Goal: Task Accomplishment & Management: Manage account settings

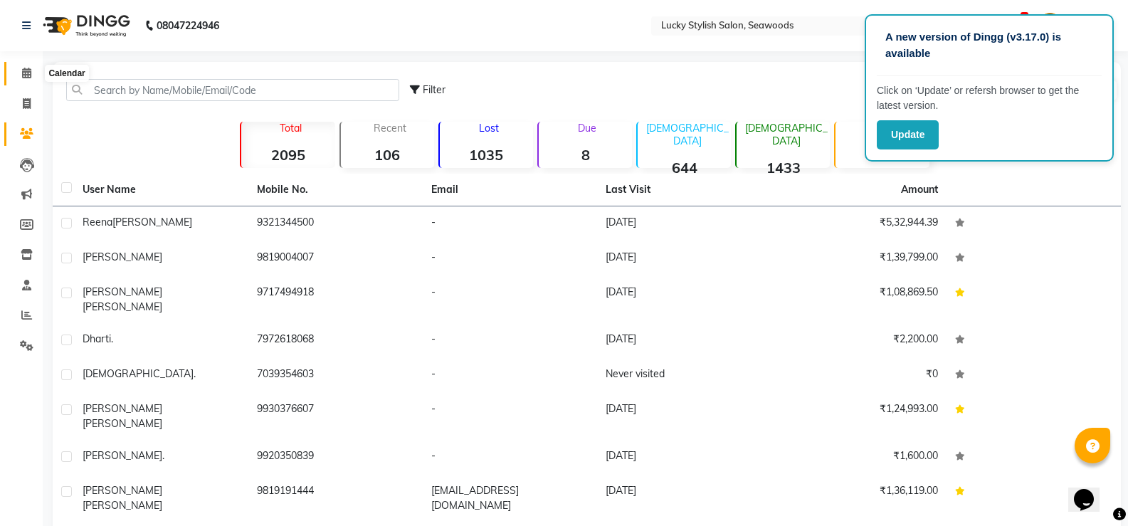
click at [33, 76] on span at bounding box center [26, 73] width 25 height 16
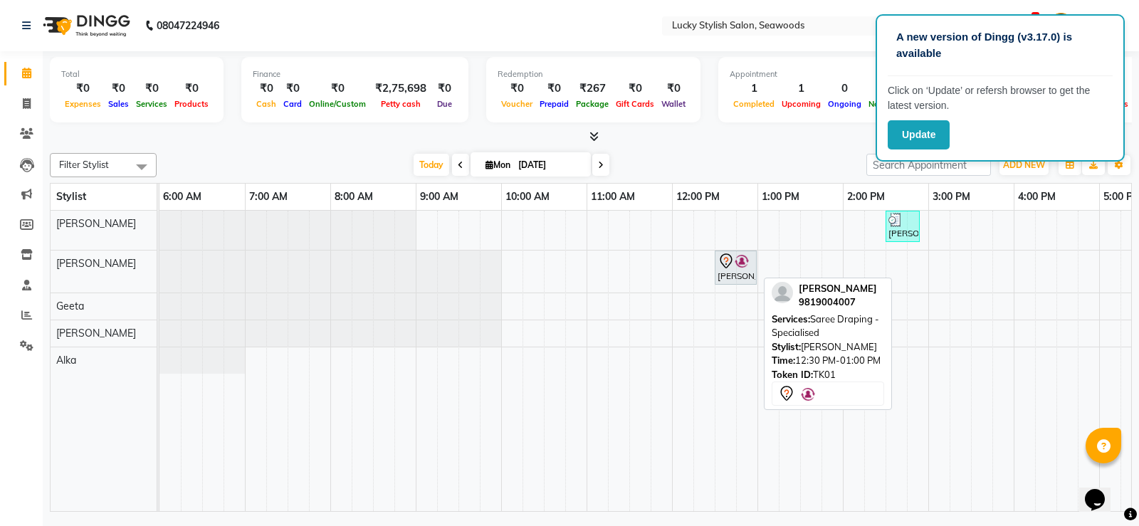
click at [728, 263] on icon at bounding box center [726, 261] width 17 height 17
select select "7"
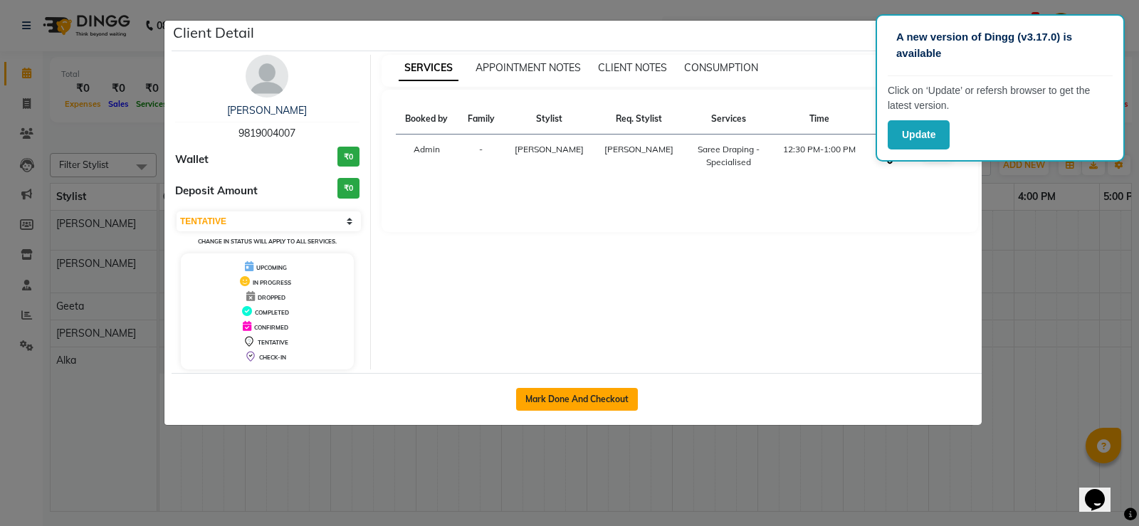
click at [587, 401] on button "Mark Done And Checkout" at bounding box center [577, 399] width 122 height 23
select select "675"
select select "service"
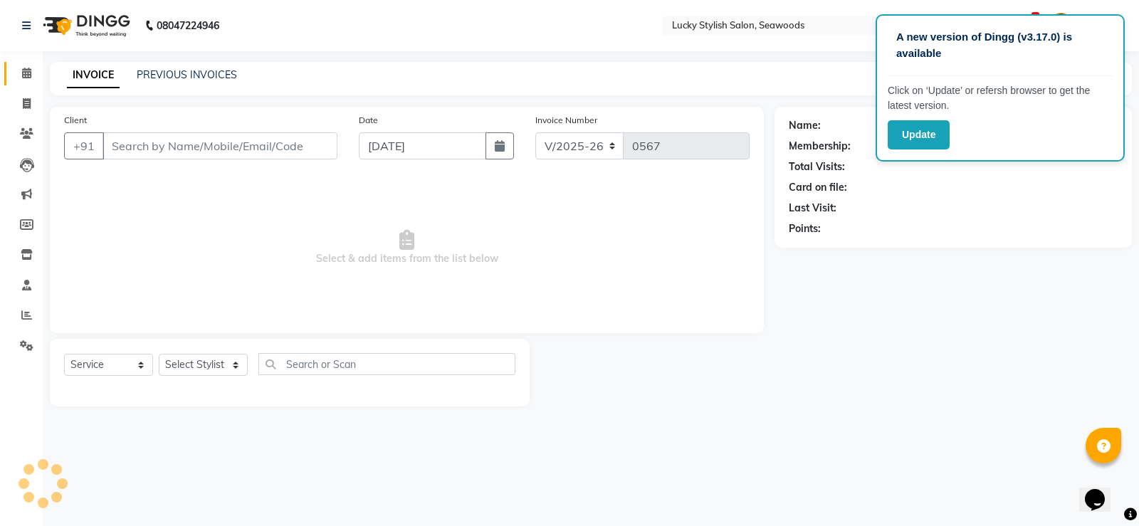
type input "9819004007"
select select "10051"
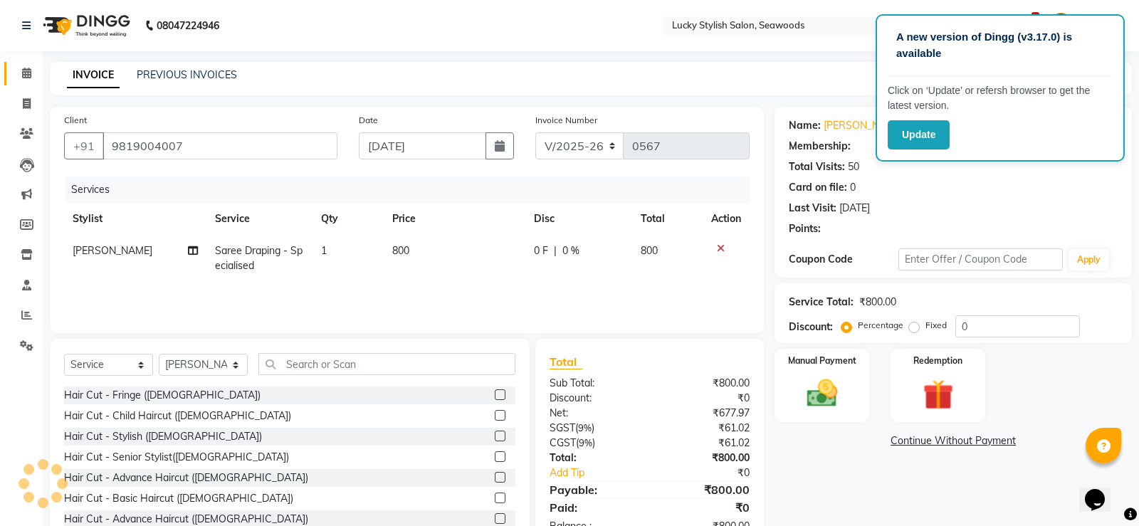
select select "1: Object"
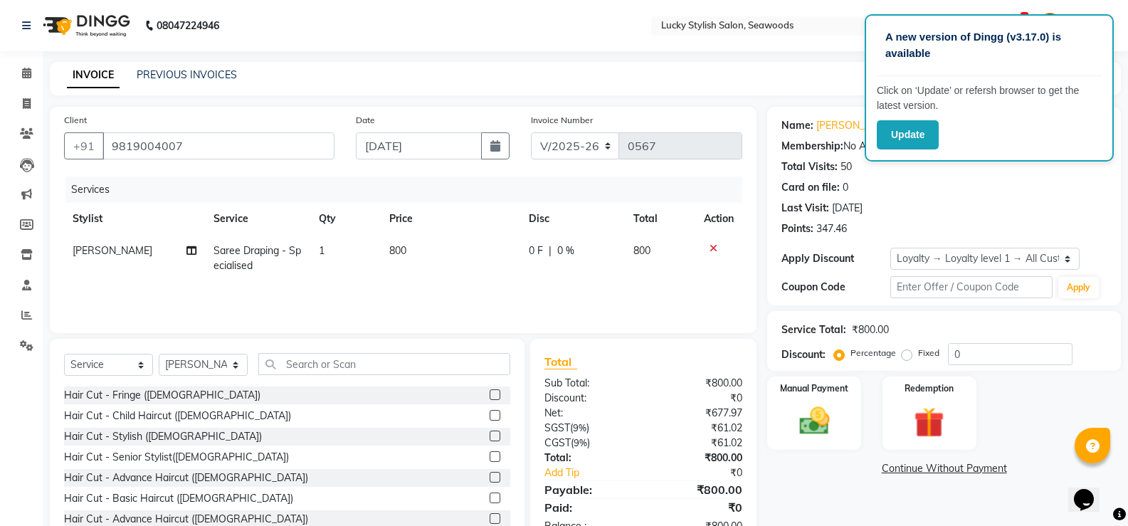
click at [715, 244] on icon at bounding box center [714, 248] width 8 height 10
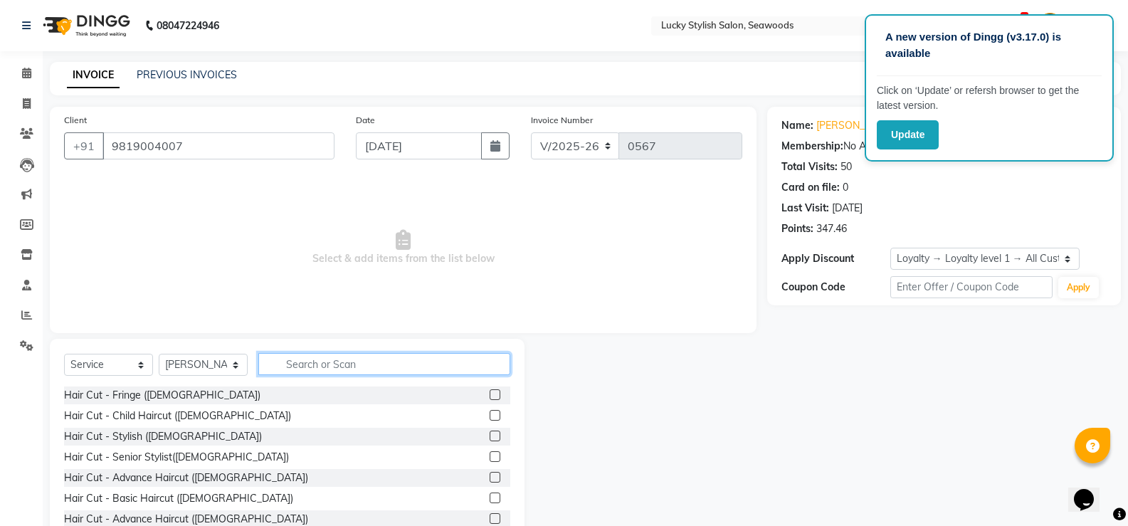
click at [412, 367] on input "text" at bounding box center [384, 364] width 252 height 22
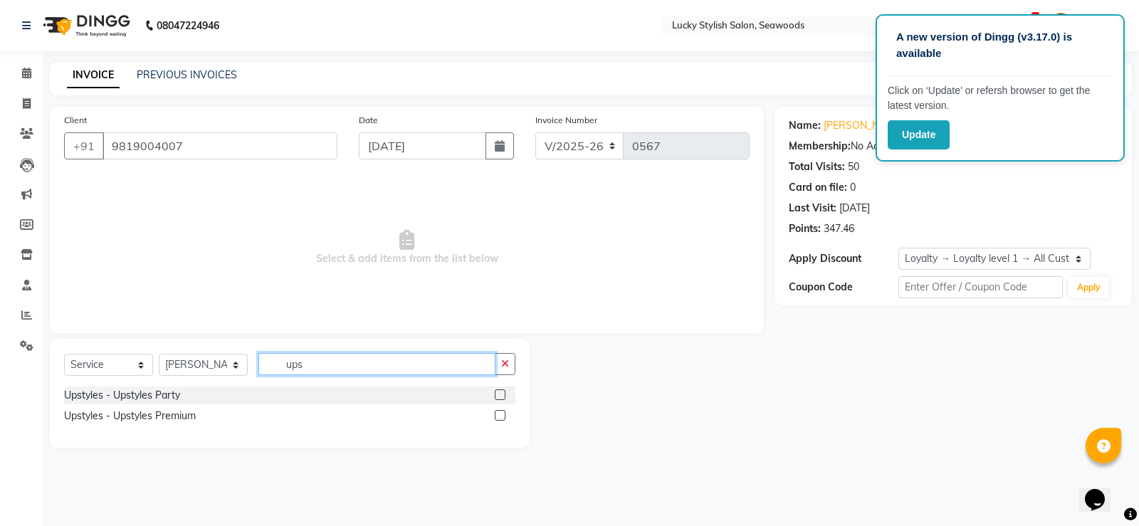
type input "ups"
click at [498, 391] on label at bounding box center [500, 394] width 11 height 11
click at [498, 391] on input "checkbox" at bounding box center [499, 395] width 9 height 9
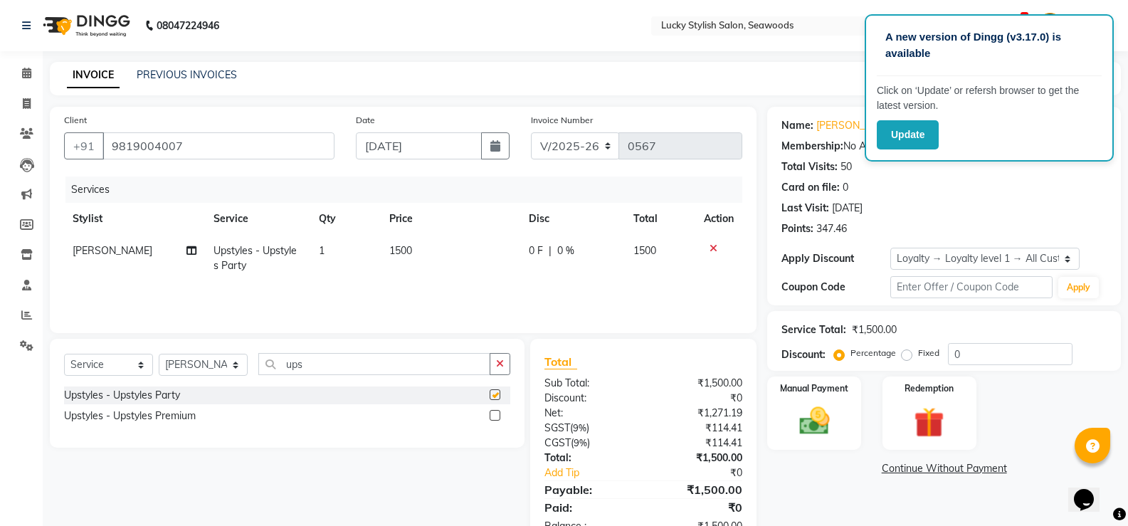
checkbox input "false"
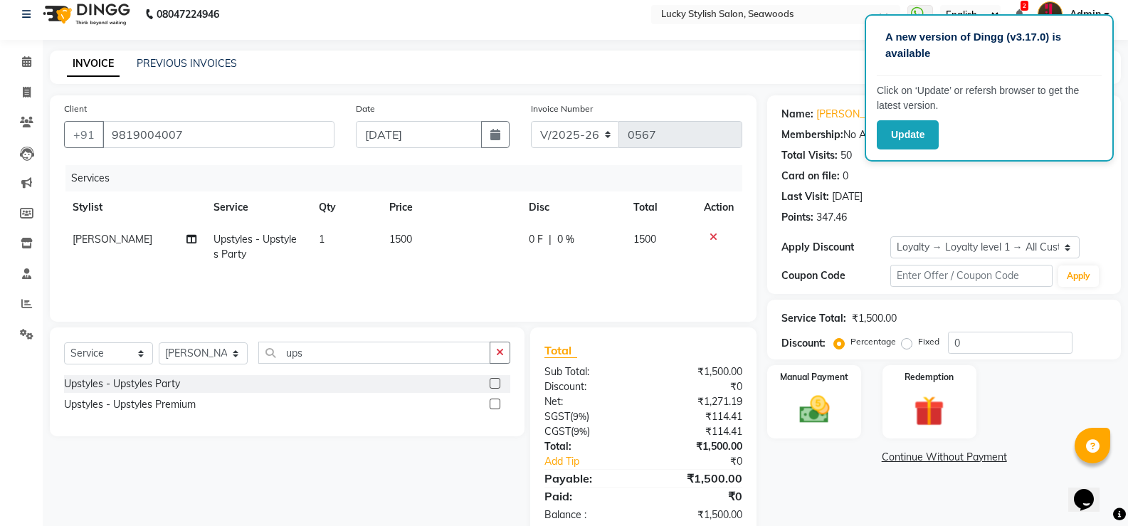
scroll to position [43, 0]
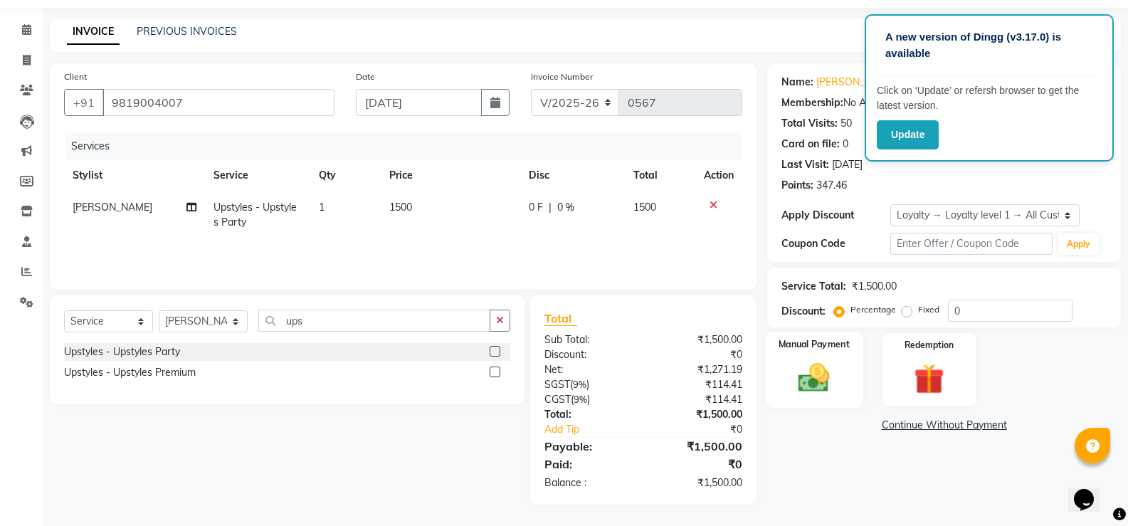
click at [839, 348] on label "Manual Payment" at bounding box center [814, 344] width 71 height 14
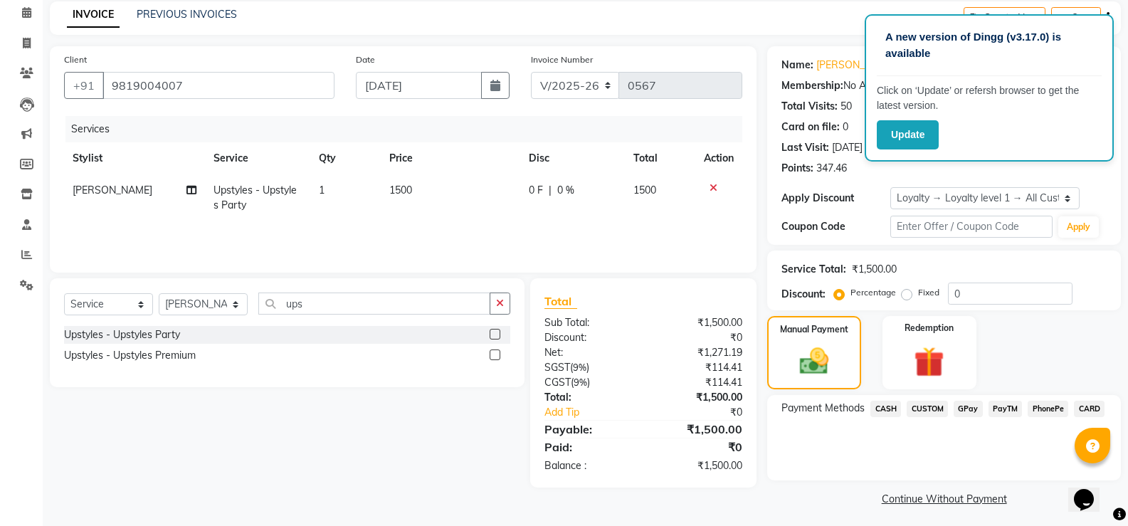
scroll to position [65, 0]
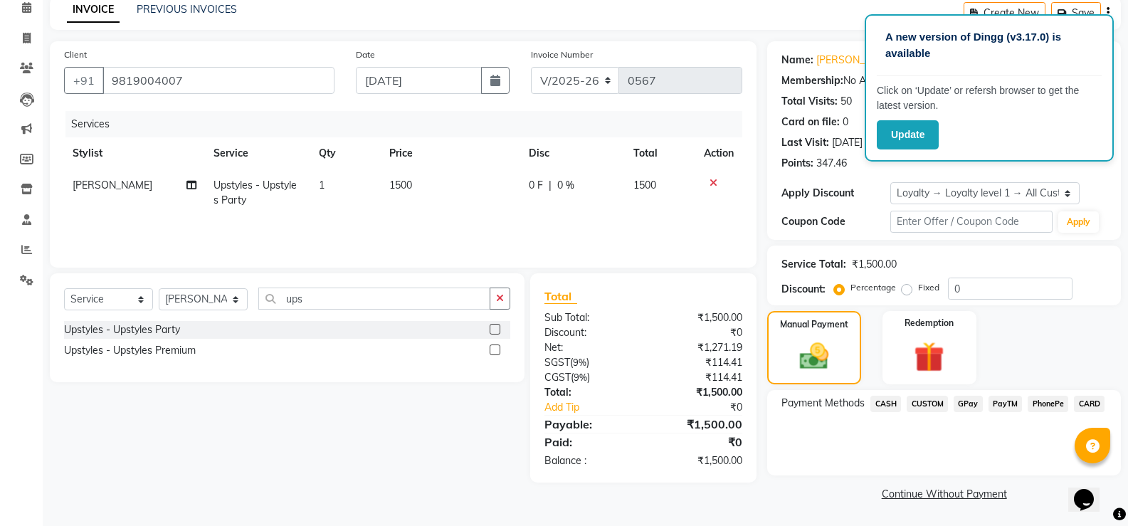
click at [967, 404] on span "GPay" at bounding box center [968, 404] width 29 height 16
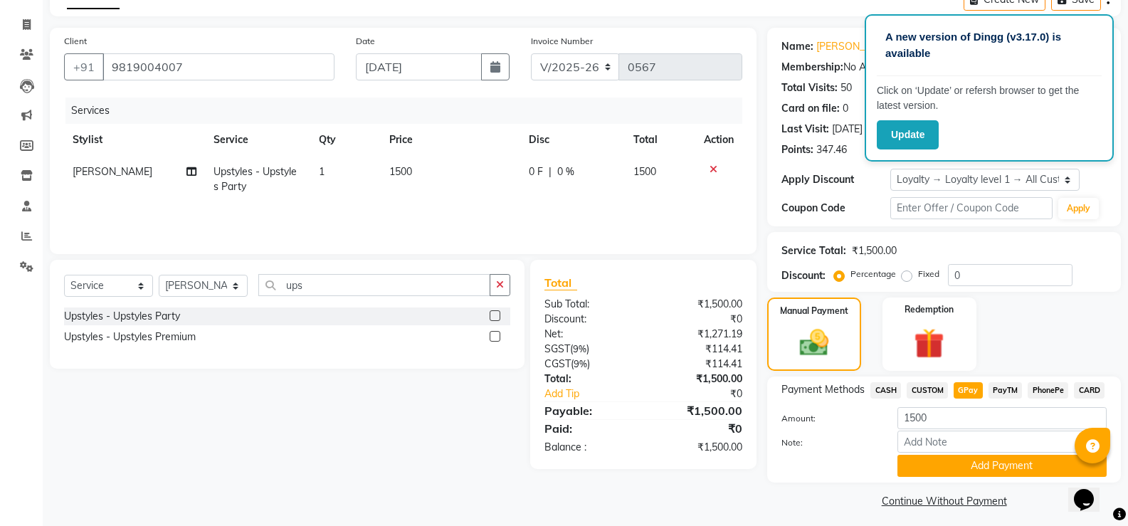
scroll to position [86, 0]
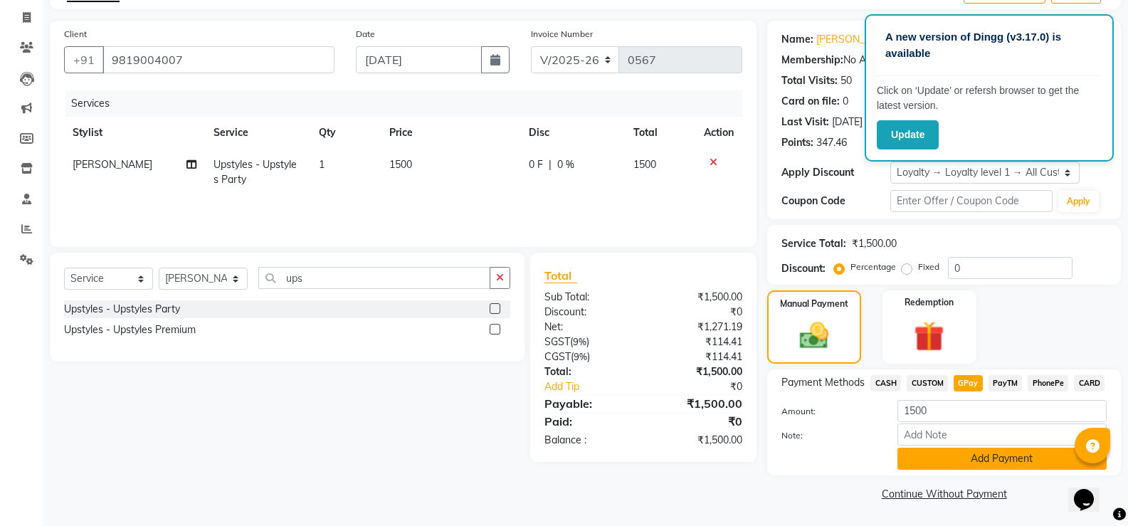
click at [995, 463] on button "Add Payment" at bounding box center [1002, 459] width 209 height 22
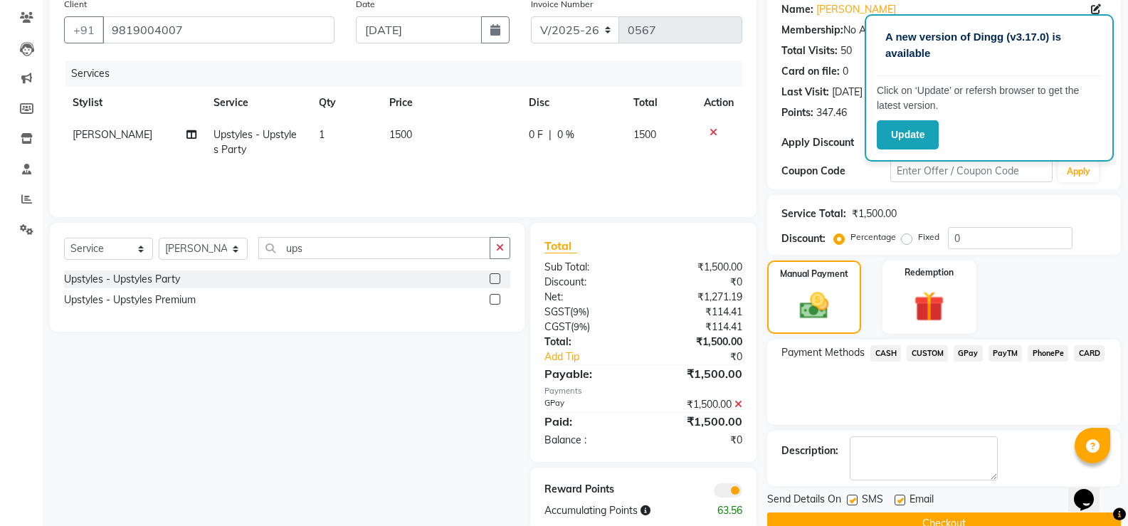
scroll to position [146, 0]
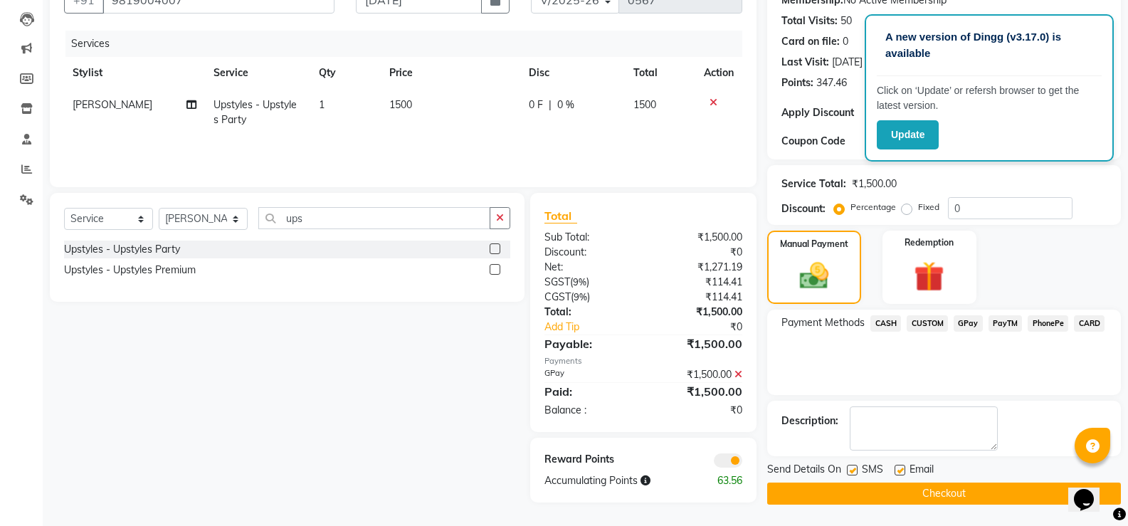
click at [963, 493] on button "Checkout" at bounding box center [944, 494] width 354 height 22
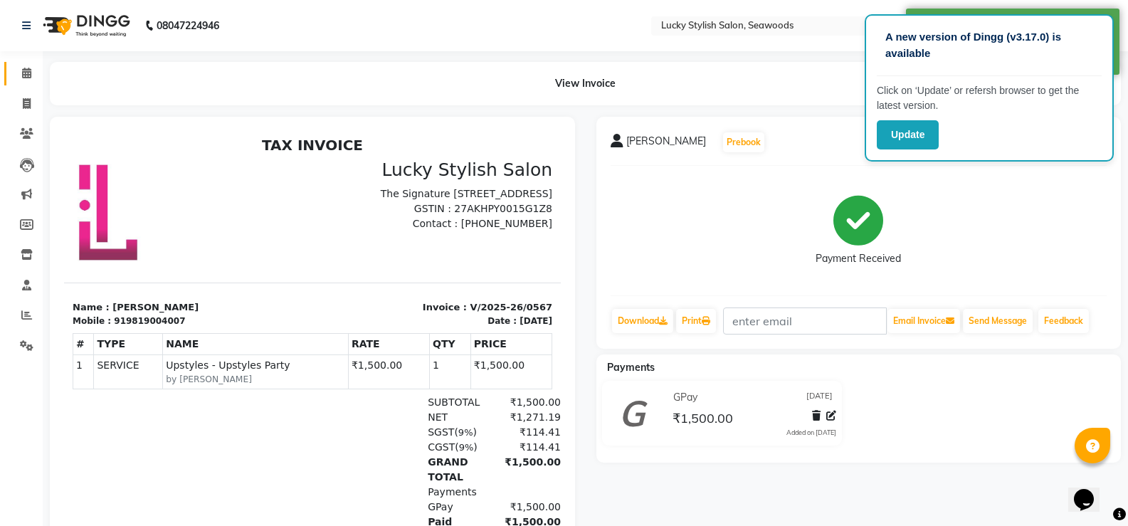
click at [10, 74] on link "Calendar" at bounding box center [21, 73] width 34 height 23
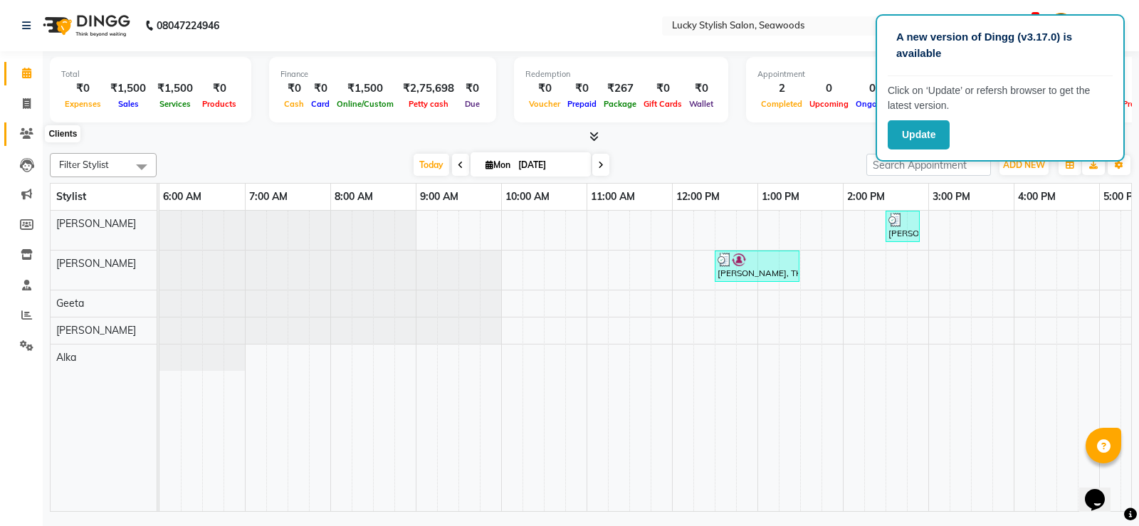
click at [25, 136] on icon at bounding box center [27, 133] width 14 height 11
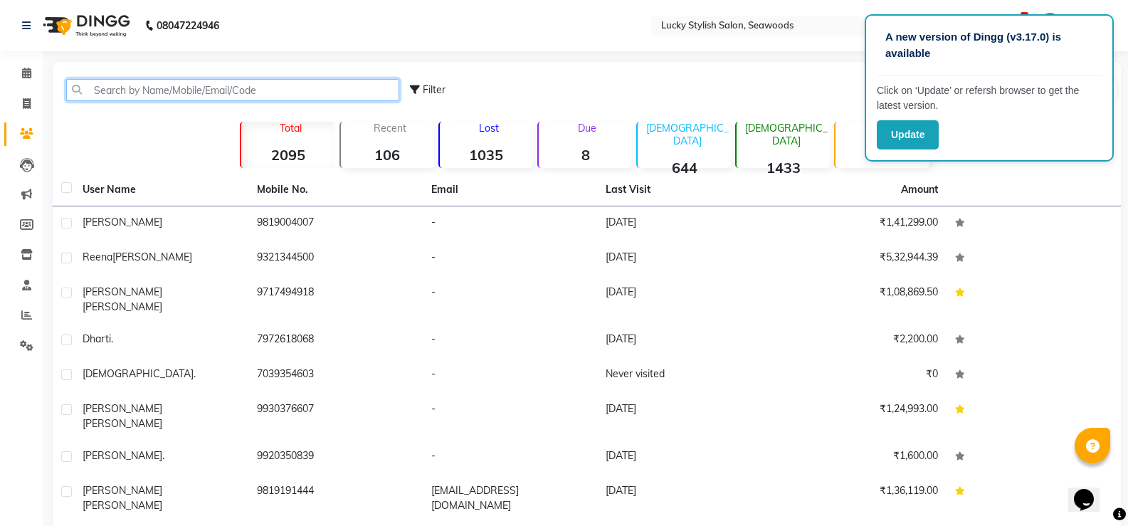
click at [153, 93] on input "text" at bounding box center [232, 90] width 333 height 22
paste input "919820887556"
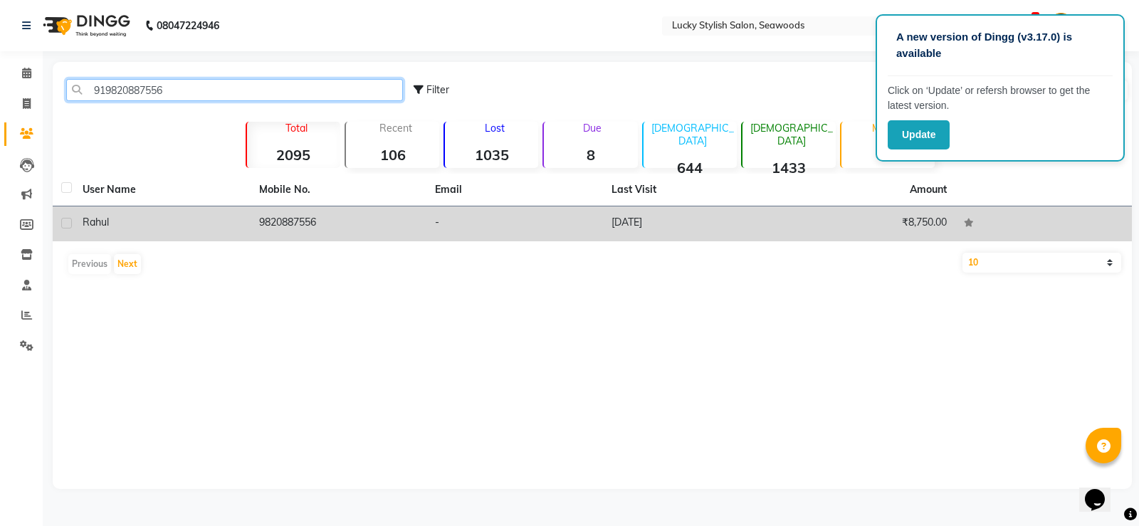
type input "919820887556"
click at [491, 229] on td "-" at bounding box center [514, 223] width 177 height 35
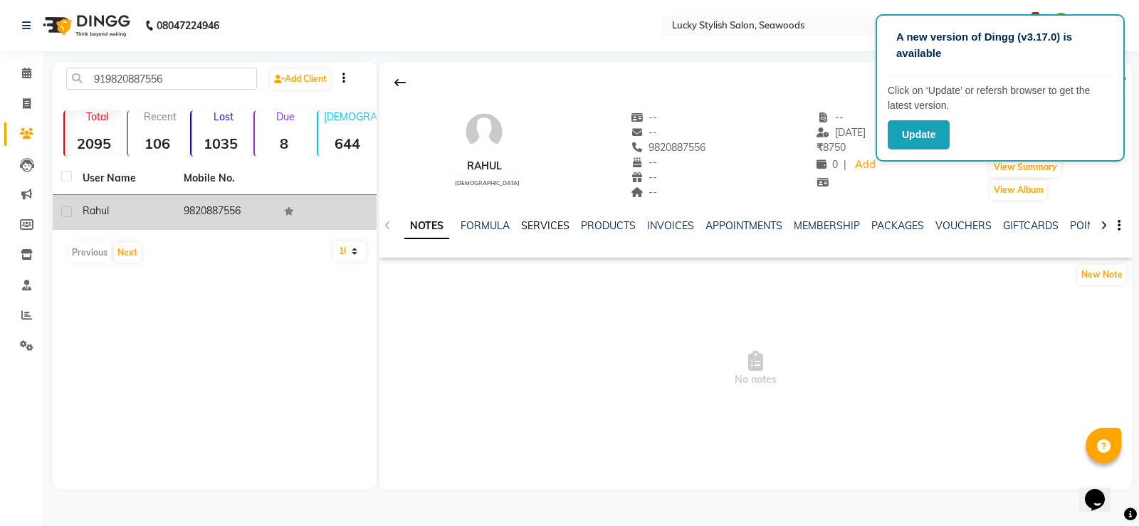
click at [531, 229] on link "SERVICES" at bounding box center [545, 225] width 48 height 13
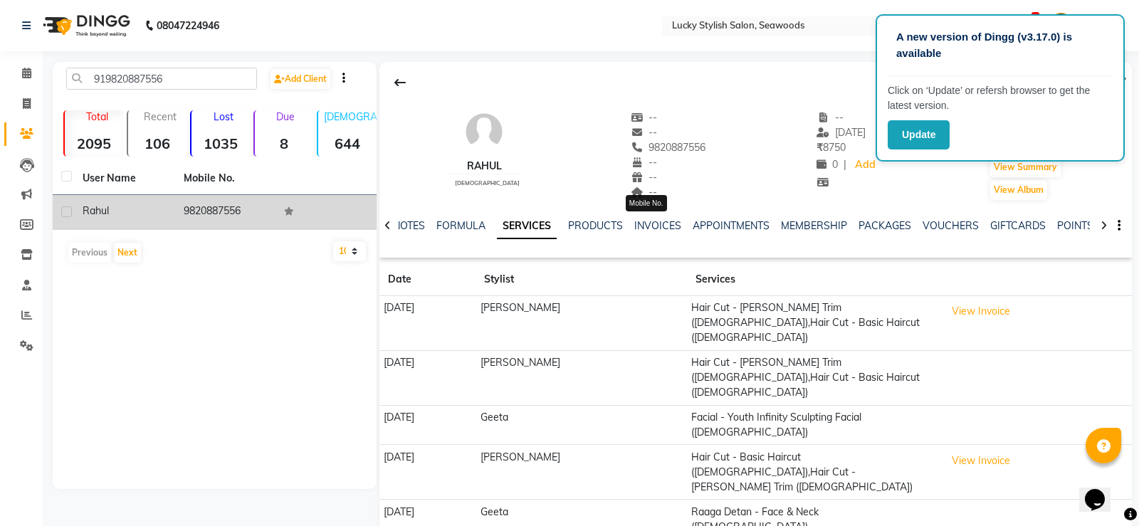
click at [650, 143] on span "9820887556" at bounding box center [668, 147] width 75 height 13
copy span "9820887556"
click at [401, 90] on button at bounding box center [400, 82] width 30 height 27
